Goal: Navigation & Orientation: Find specific page/section

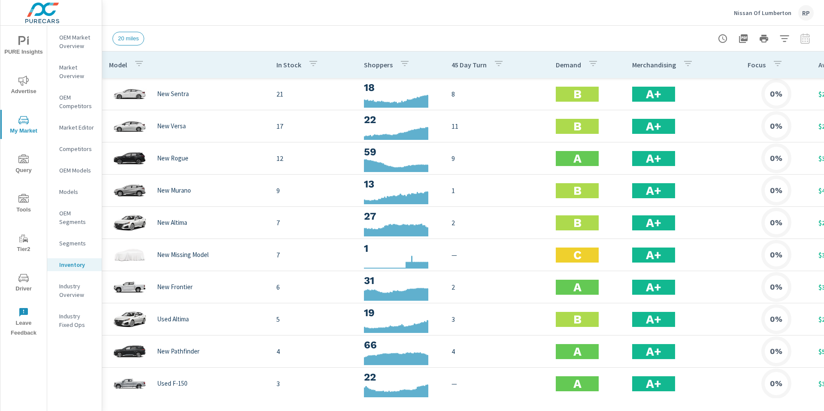
scroll to position [0, 114]
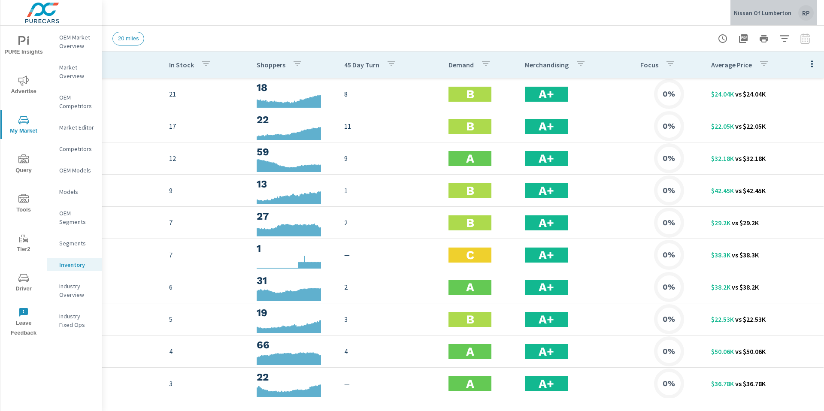
click at [803, 11] on div "RP" at bounding box center [806, 12] width 15 height 15
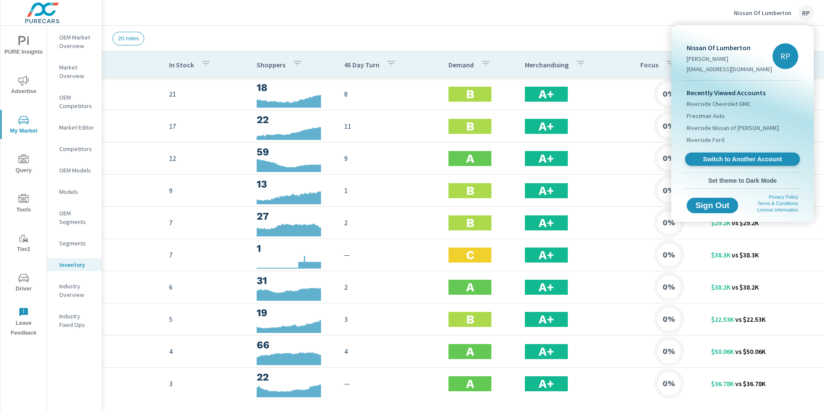
click at [748, 160] on span "Switch to Another Account" at bounding box center [742, 159] width 105 height 8
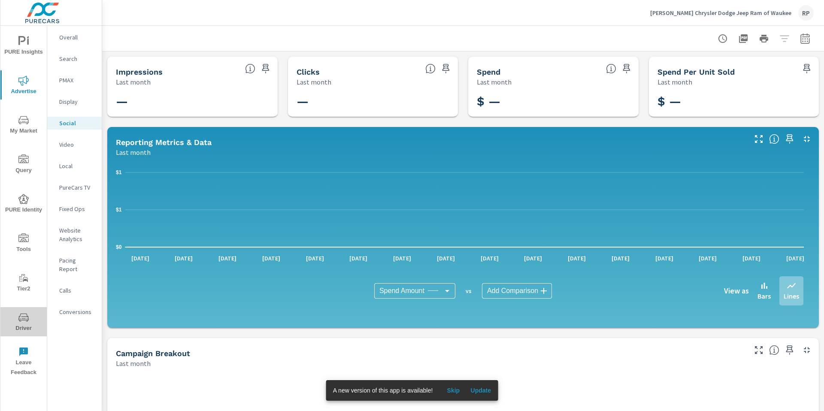
click at [20, 310] on button "Driver" at bounding box center [23, 321] width 46 height 29
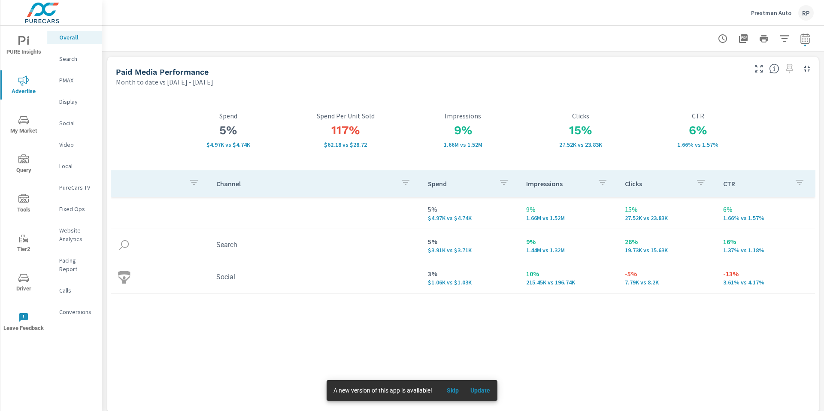
scroll to position [483, 0]
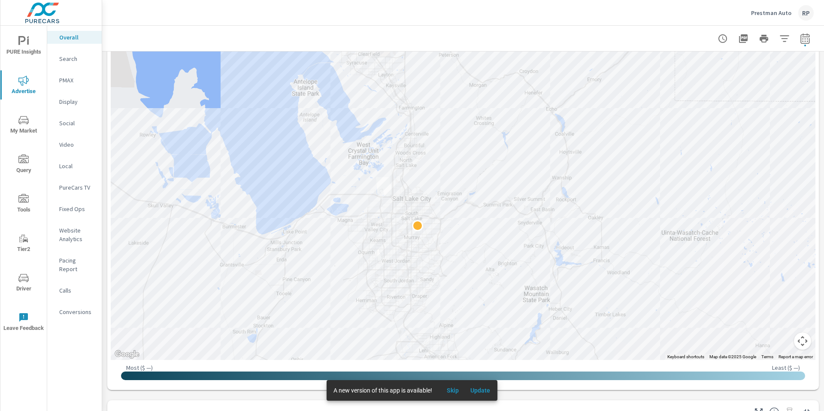
click at [33, 277] on span "Driver" at bounding box center [23, 283] width 41 height 21
